Goal: Task Accomplishment & Management: Manage account settings

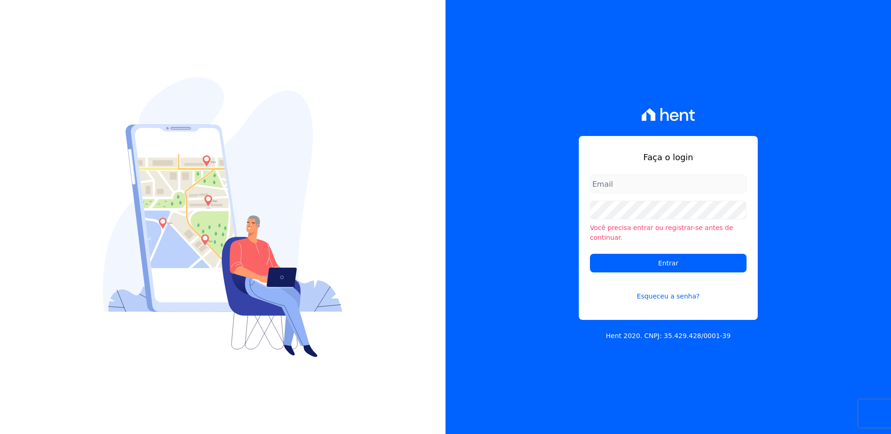
click at [634, 192] on input "email" at bounding box center [668, 184] width 157 height 19
type input "monica.kurose@e-arke.com"
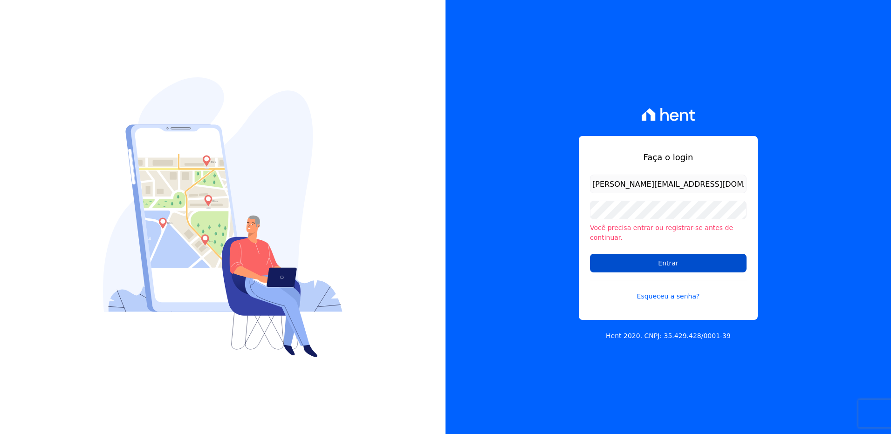
click at [623, 259] on input "Entrar" at bounding box center [668, 263] width 157 height 19
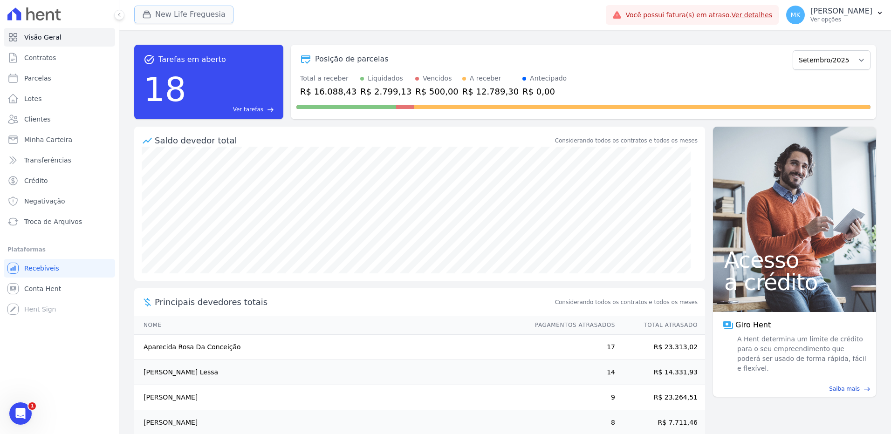
click at [164, 12] on button "New Life Freguesia" at bounding box center [183, 15] width 99 height 18
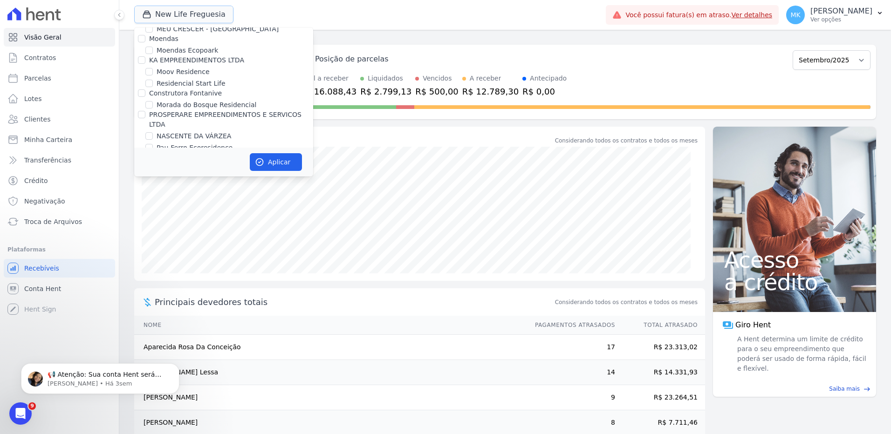
scroll to position [3675, 0]
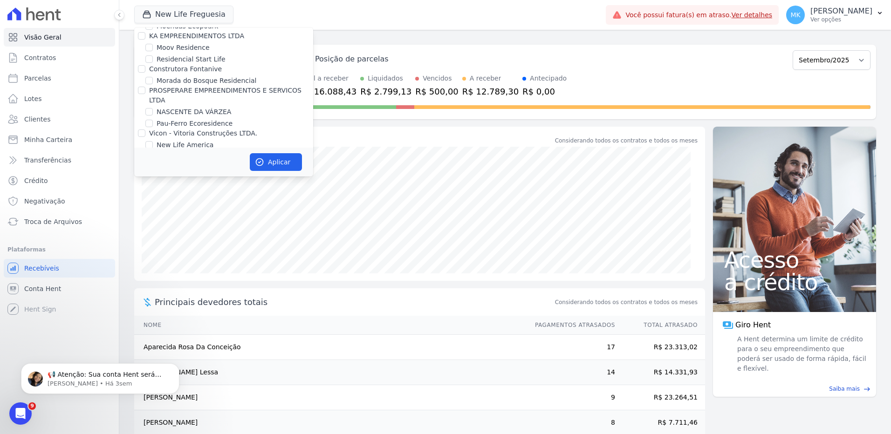
click at [148, 153] on input "New Life Freguesia" at bounding box center [148, 156] width 7 height 7
checkbox input "false"
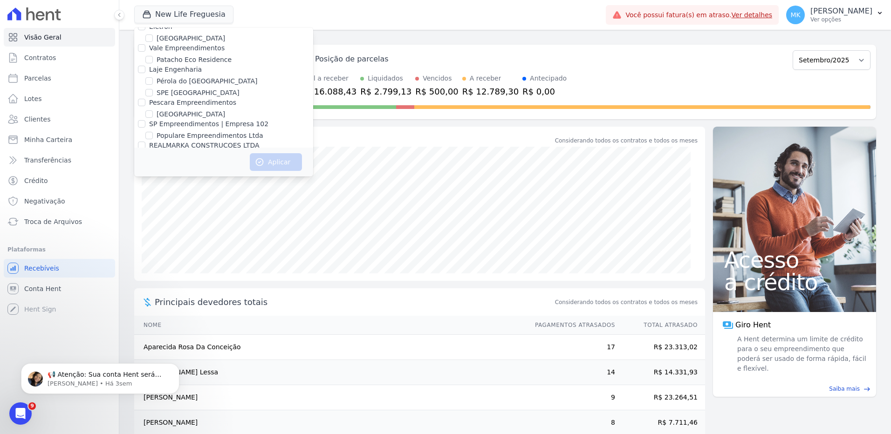
scroll to position [4125, 0]
click at [139, 218] on input "Reserva Vale dos Ipes Empreendimento" at bounding box center [141, 221] width 7 height 7
checkbox input "true"
click at [263, 161] on icon "button" at bounding box center [259, 162] width 7 height 7
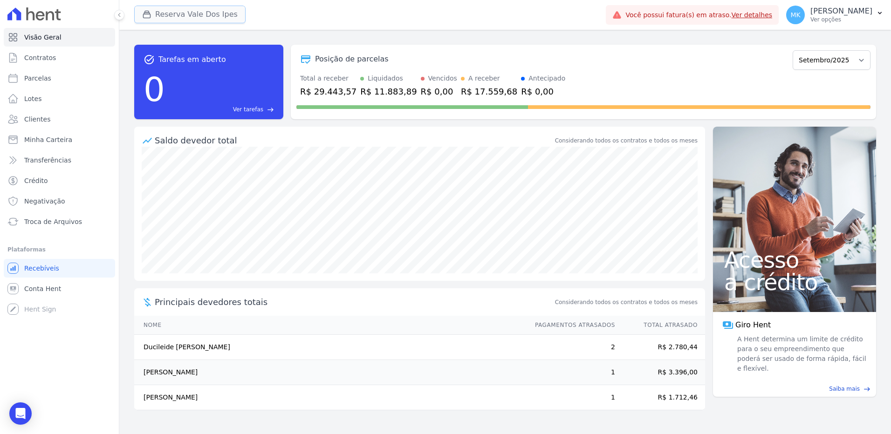
click at [183, 13] on button "Reserva Vale Dos Ipes" at bounding box center [189, 15] width 111 height 18
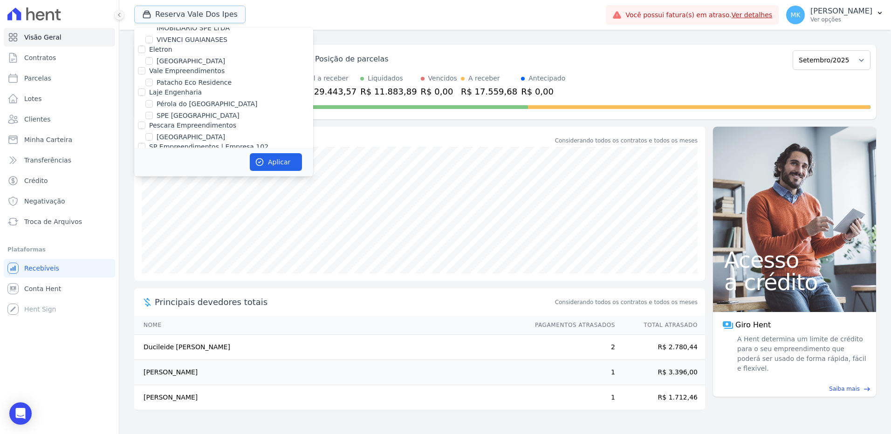
scroll to position [4137, 0]
click at [144, 206] on input "Reserva Vale dos Ipes Empreendimento" at bounding box center [141, 209] width 7 height 7
checkbox input "false"
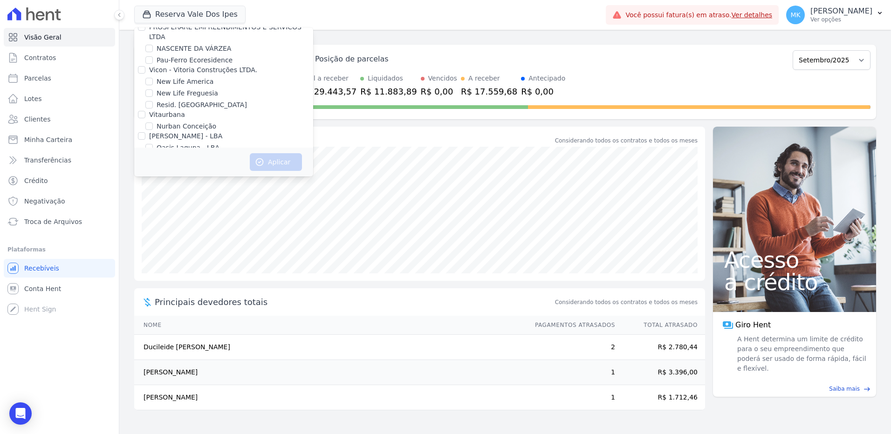
scroll to position [2612, 0]
click at [148, 124] on input "HARAS ROYAL RESIDENCE - [GEOGRAPHIC_DATA]" at bounding box center [148, 127] width 7 height 7
checkbox input "true"
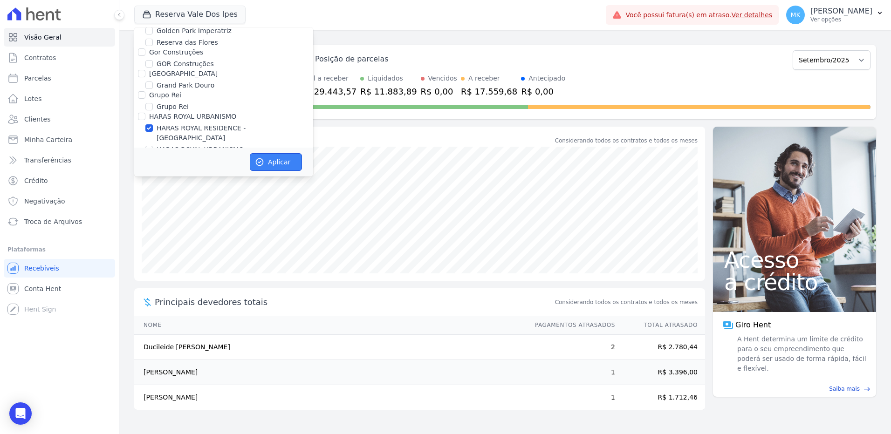
click at [277, 162] on button "Aplicar" at bounding box center [276, 162] width 52 height 18
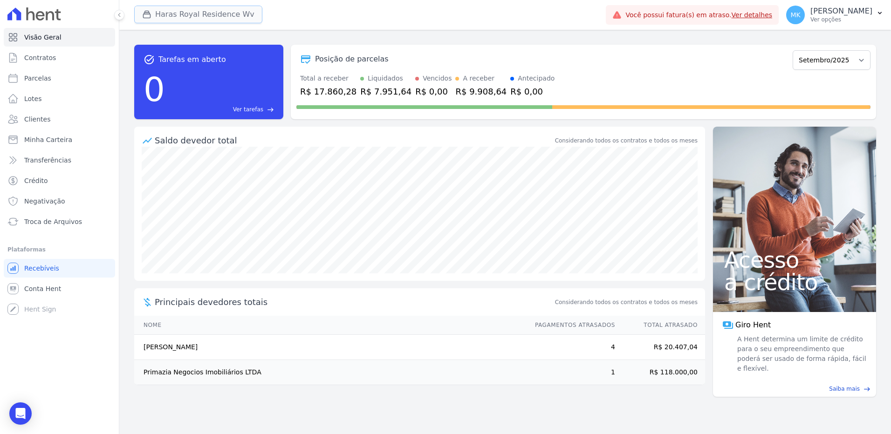
click at [200, 14] on button "Haras Royal Residence Wv" at bounding box center [198, 15] width 128 height 18
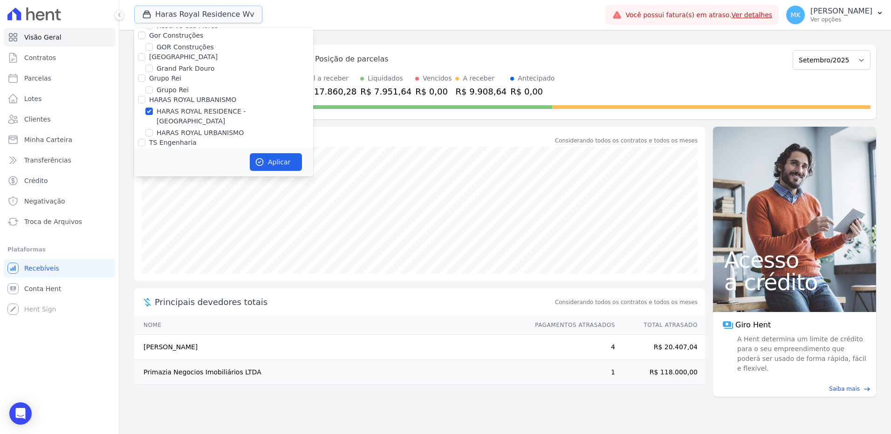
scroll to position [2677, 0]
click at [145, 58] on div "HARAS ROYAL RESIDENCE - [GEOGRAPHIC_DATA]" at bounding box center [223, 68] width 179 height 20
click at [149, 59] on input "HARAS ROYAL RESIDENCE - [GEOGRAPHIC_DATA]" at bounding box center [148, 62] width 7 height 7
checkbox input "false"
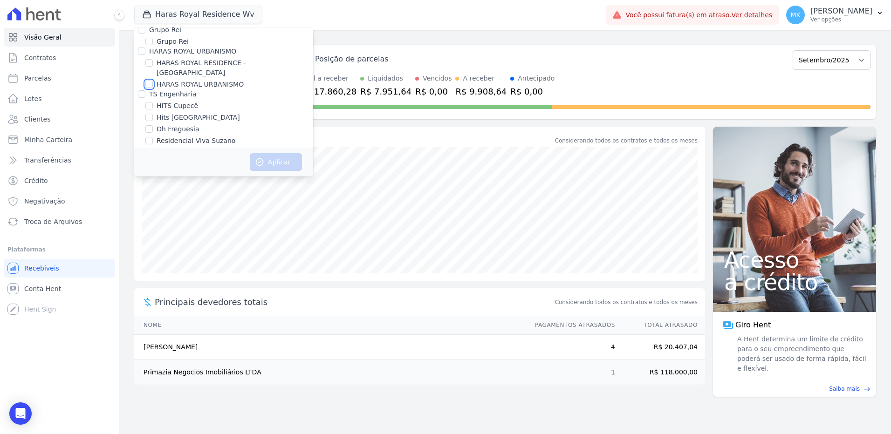
click at [150, 81] on input "HARAS ROYAL URBANISMO" at bounding box center [148, 84] width 7 height 7
checkbox input "true"
click at [280, 166] on button "Aplicar" at bounding box center [276, 162] width 52 height 18
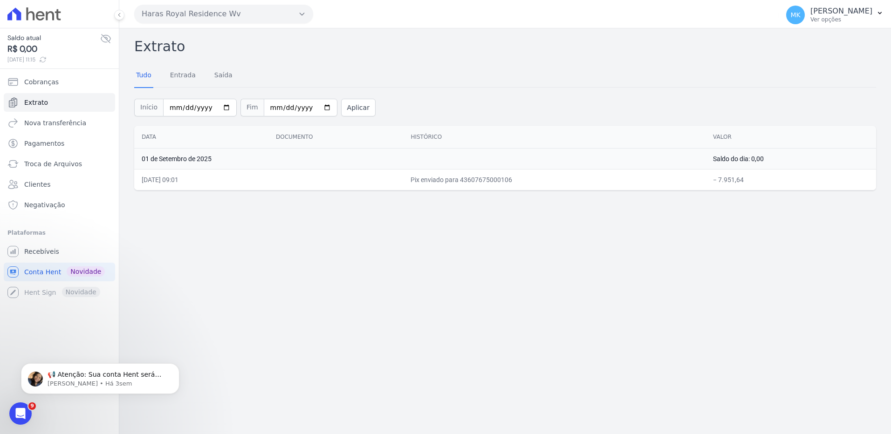
click at [386, 285] on div "Extrato Tudo Entrada Saída Início 2025-09-01 Fim 2025-09-12 Aplicar Data Docume…" at bounding box center [505, 231] width 772 height 406
click at [227, 12] on button "Haras Royal Residence Wv" at bounding box center [223, 14] width 179 height 19
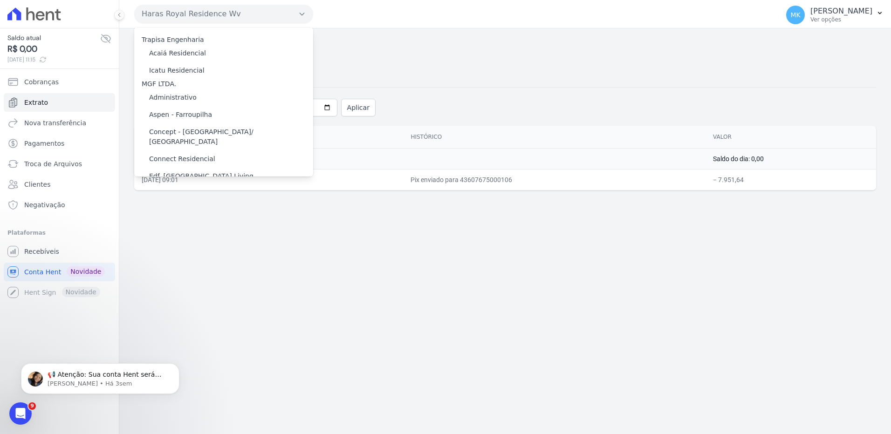
click at [466, 67] on div "Tudo Entrada Saída" at bounding box center [505, 75] width 742 height 23
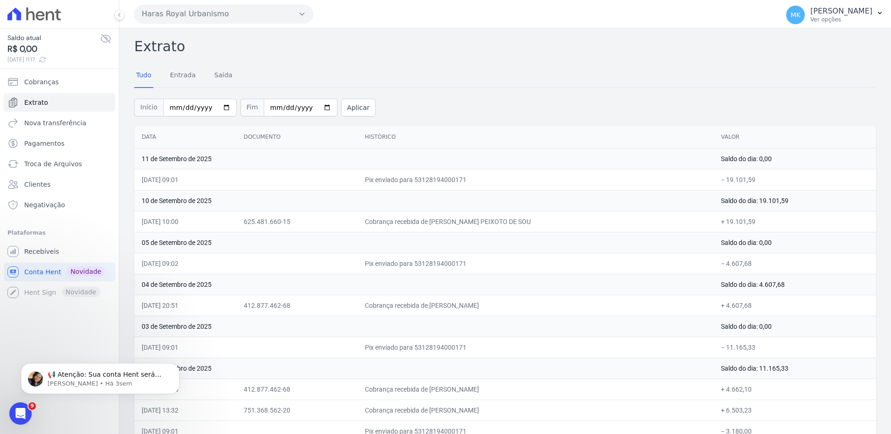
scroll to position [47, 0]
